Goal: Information Seeking & Learning: Compare options

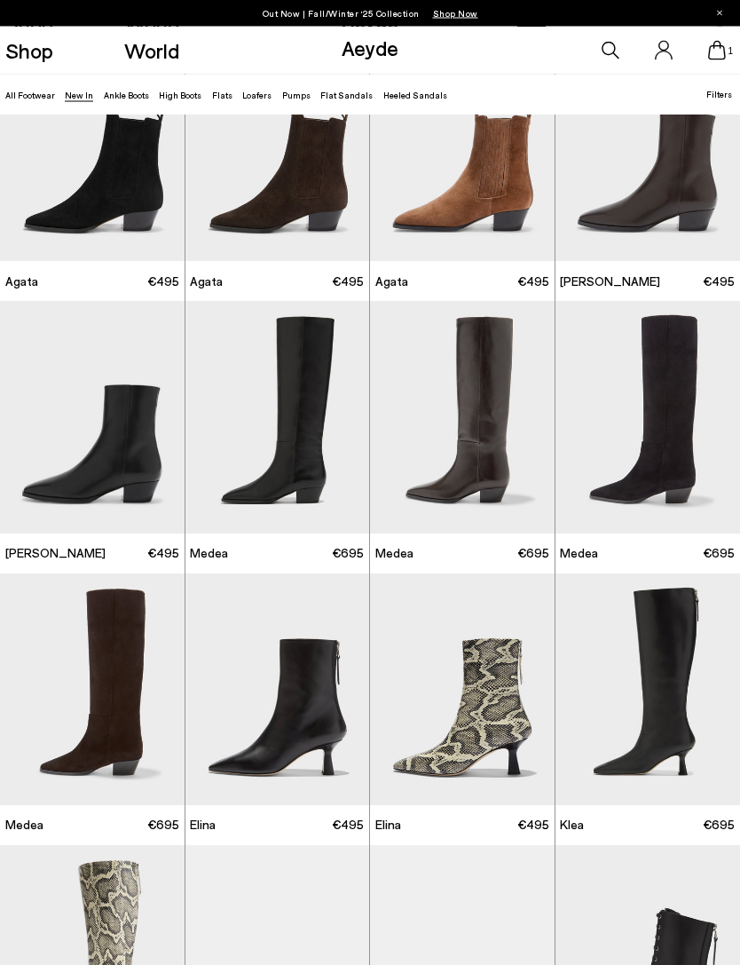
scroll to position [358, 0]
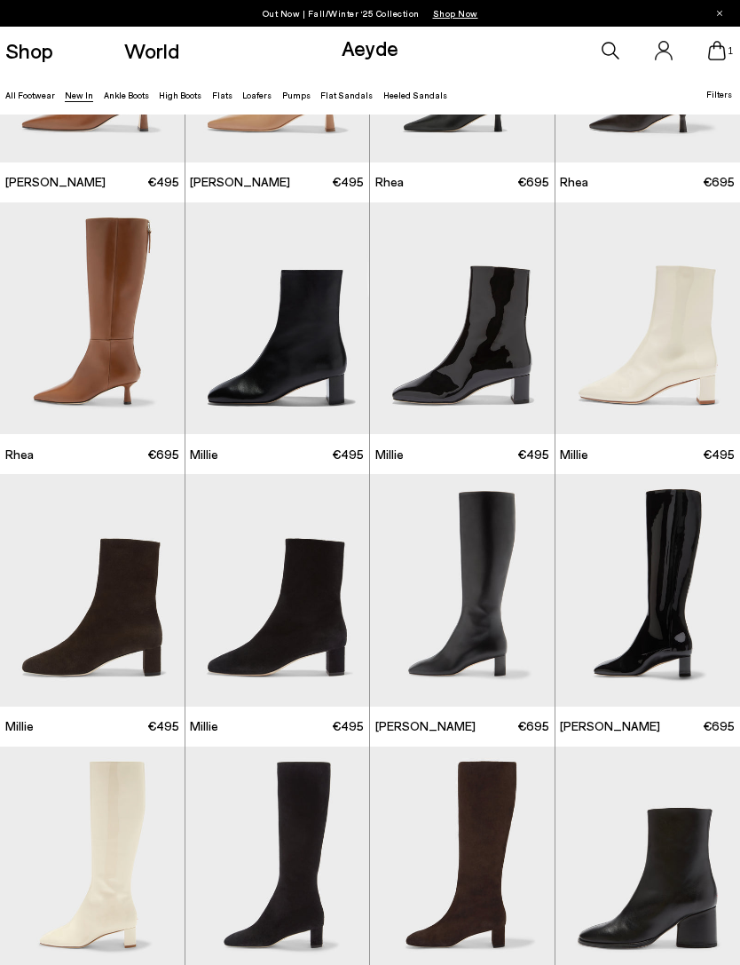
scroll to position [2045, 0]
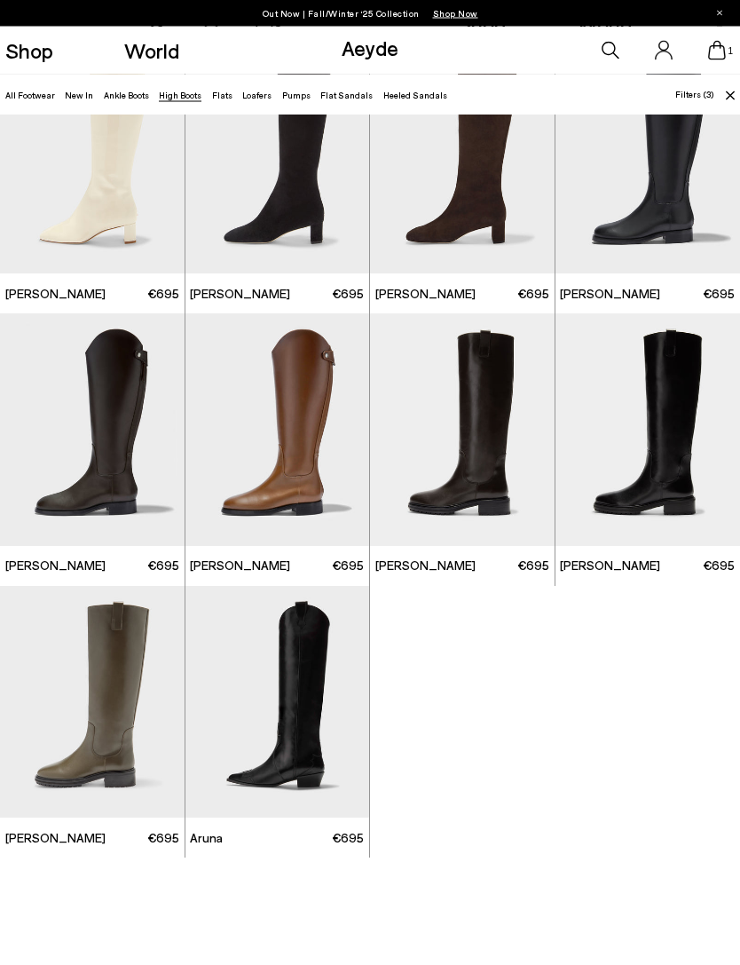
scroll to position [1161, 0]
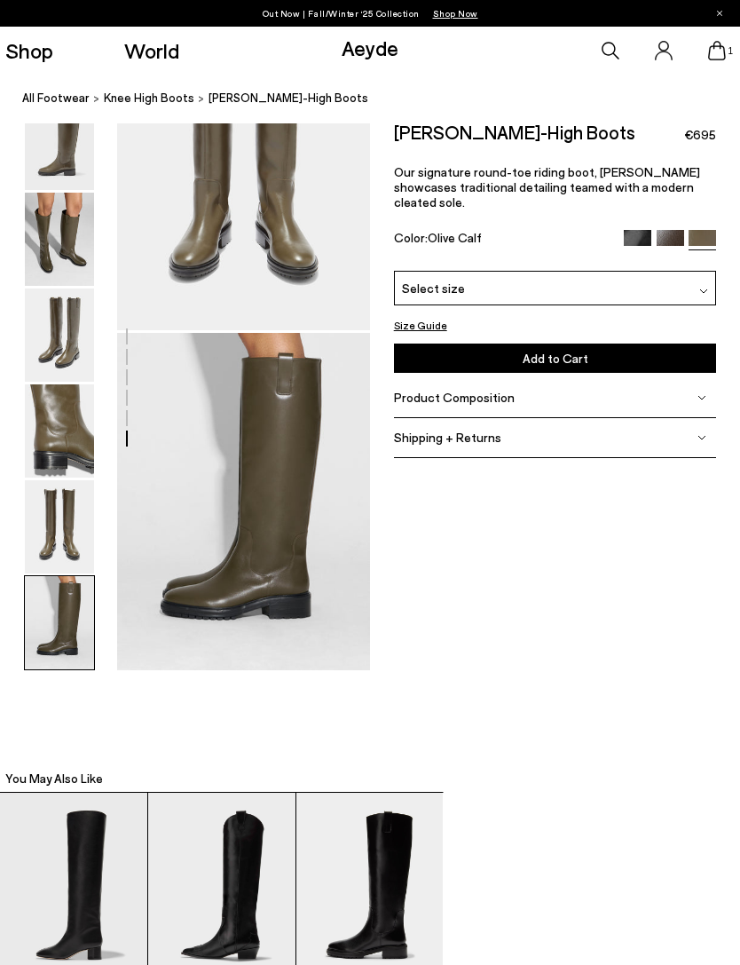
scroll to position [1527, 0]
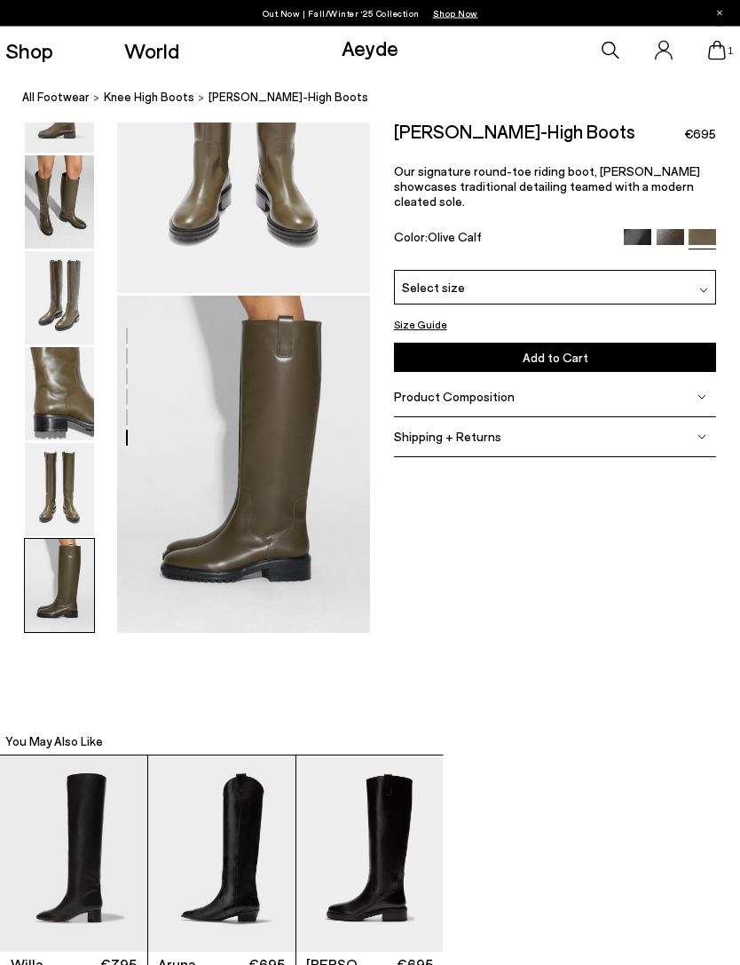
click at [667, 161] on div "Henry Knee-High Boots €695 Our signature round-toe riding boot, Henry showcases…" at bounding box center [555, 196] width 323 height 147
